Goal: Task Accomplishment & Management: Use online tool/utility

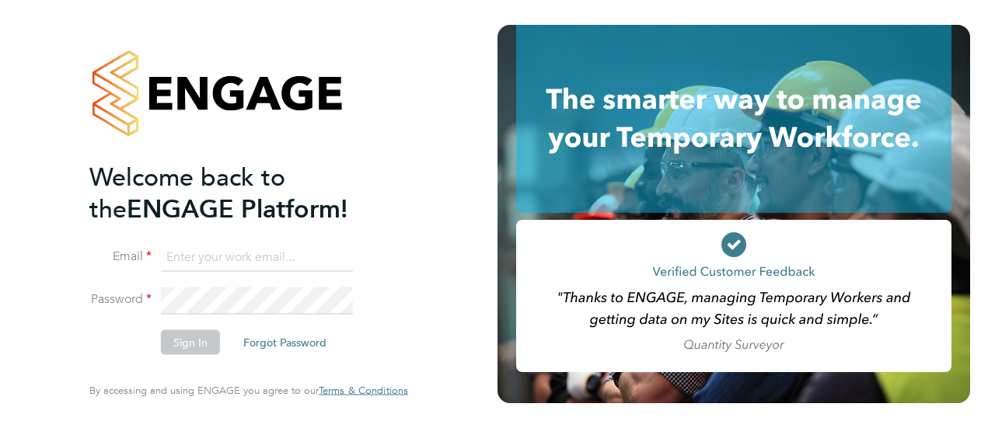
type input "kirsty.johnson@wates.co.uk"
click at [189, 348] on button "Sign In" at bounding box center [190, 342] width 59 height 25
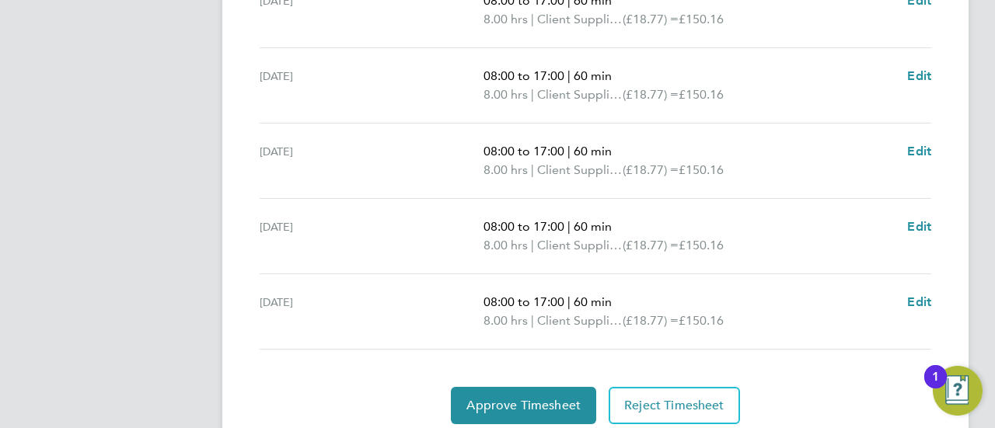
scroll to position [704, 0]
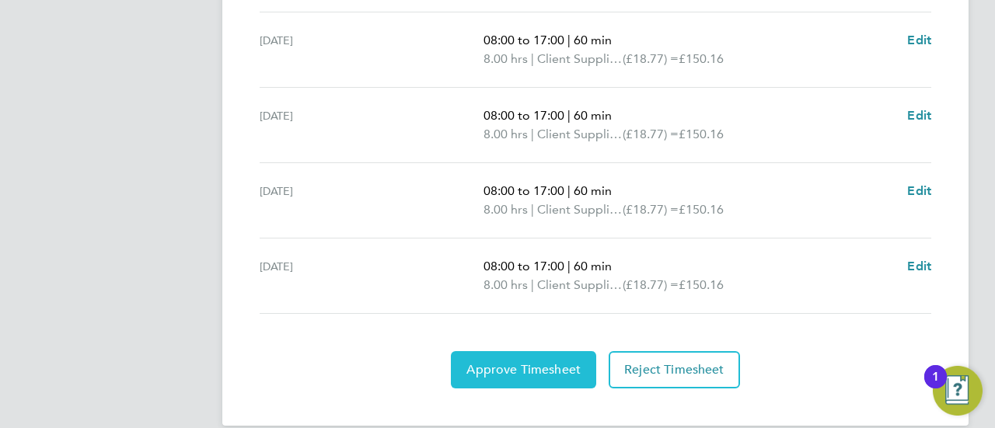
click at [529, 362] on span "Approve Timesheet" at bounding box center [523, 370] width 114 height 16
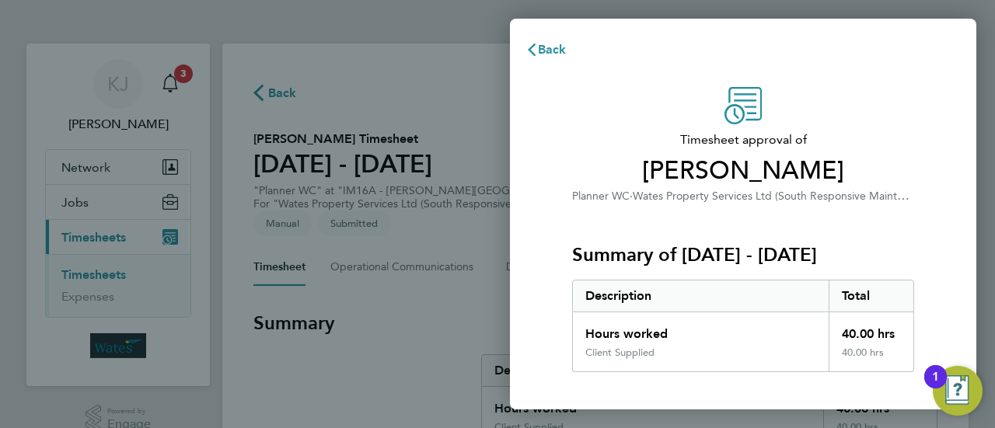
scroll to position [208, 0]
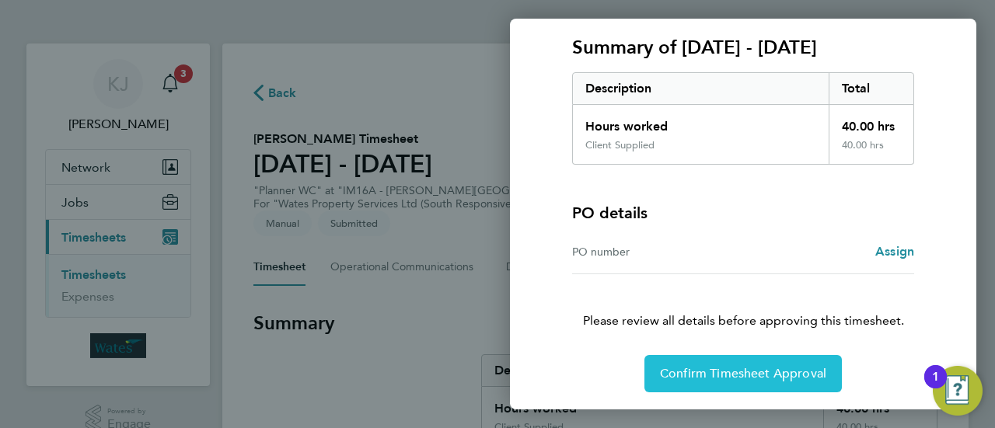
click at [729, 383] on button "Confirm Timesheet Approval" at bounding box center [742, 373] width 197 height 37
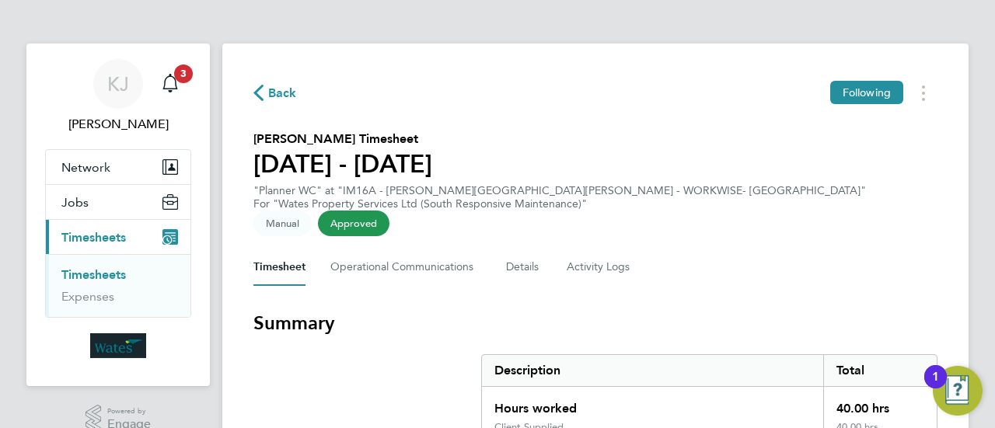
click at [277, 100] on span "Back" at bounding box center [282, 93] width 29 height 19
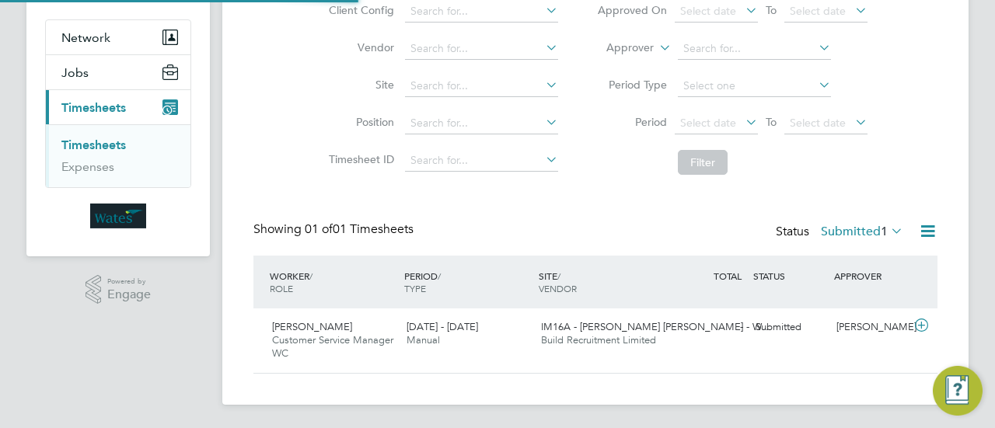
scroll to position [39, 134]
click at [924, 320] on icon at bounding box center [921, 326] width 19 height 12
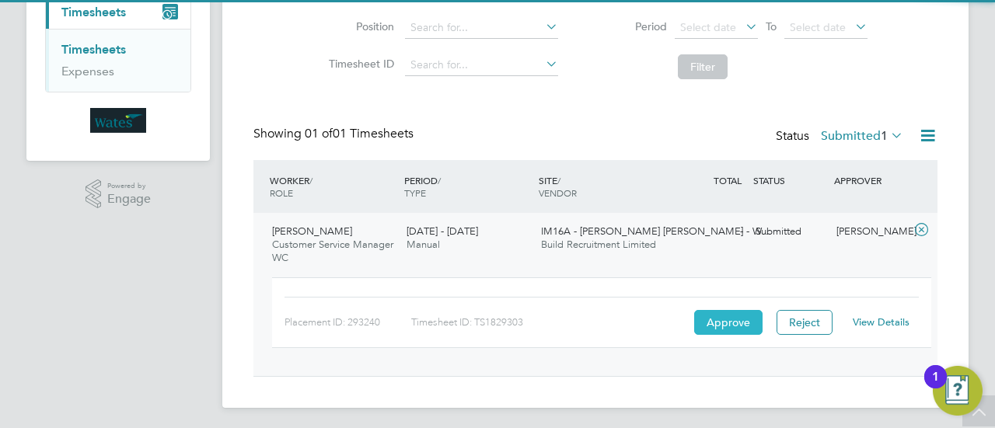
scroll to position [229, 0]
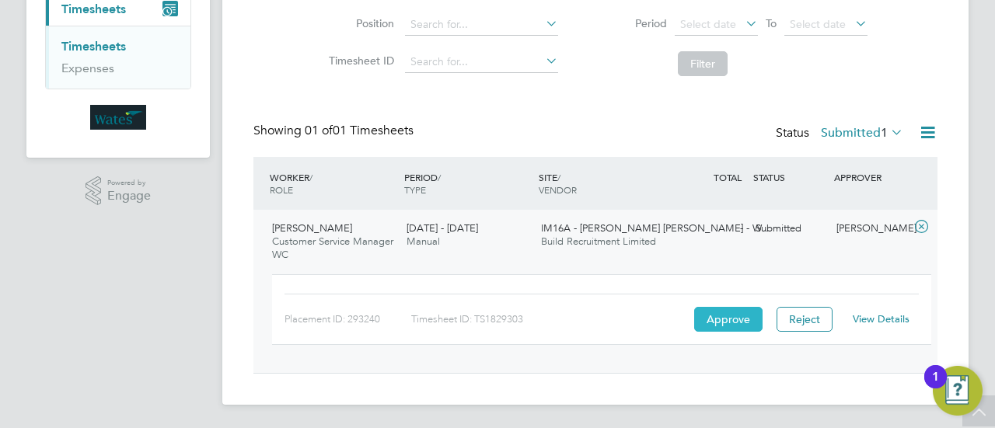
click at [718, 324] on button "Approve" at bounding box center [728, 319] width 68 height 25
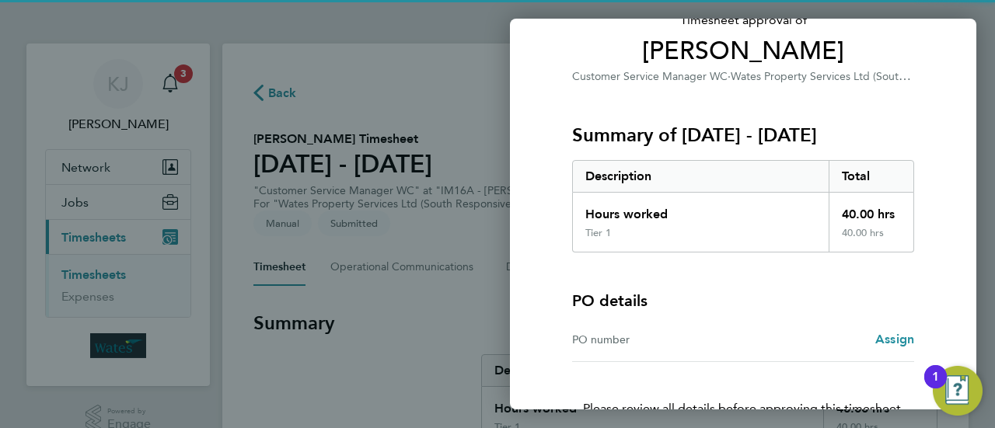
scroll to position [208, 0]
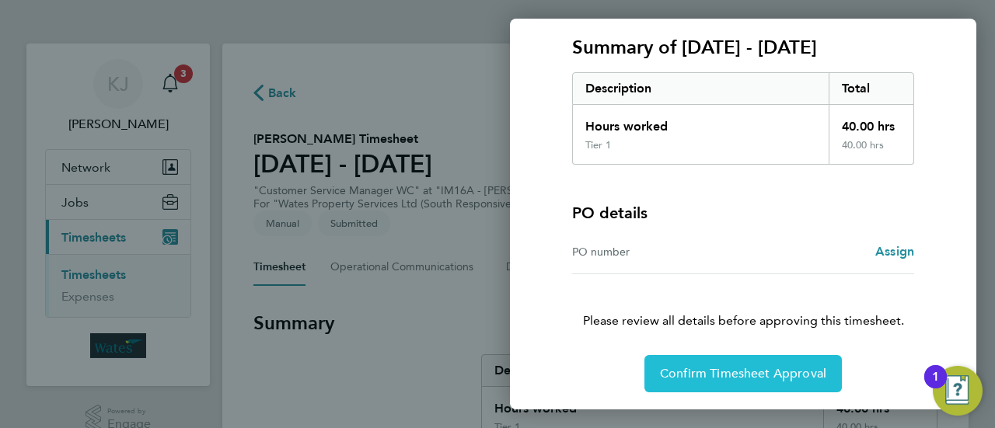
click at [683, 376] on span "Confirm Timesheet Approval" at bounding box center [743, 374] width 166 height 16
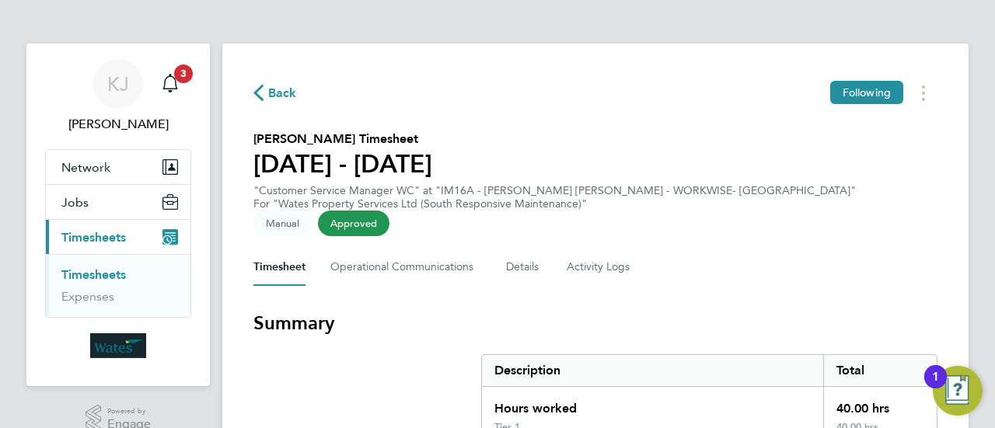
click at [265, 88] on span "Back" at bounding box center [275, 92] width 44 height 15
